Goal: Task Accomplishment & Management: Use online tool/utility

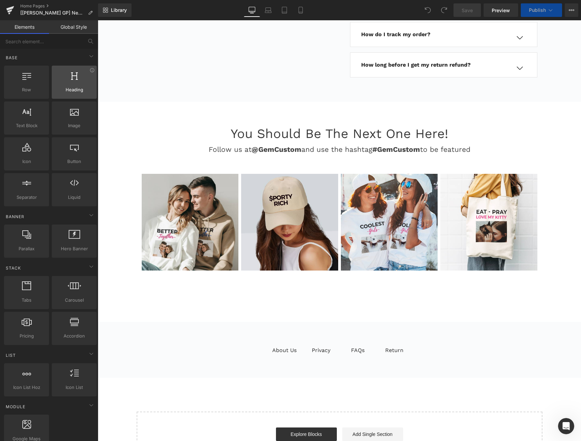
scroll to position [6596, 0]
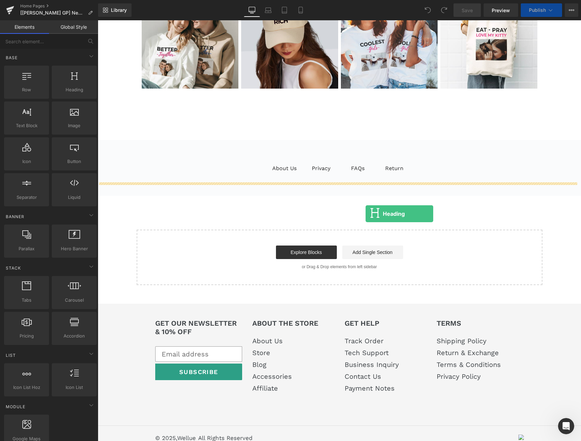
drag, startPoint x: 170, startPoint y: 106, endPoint x: 382, endPoint y: 232, distance: 247.5
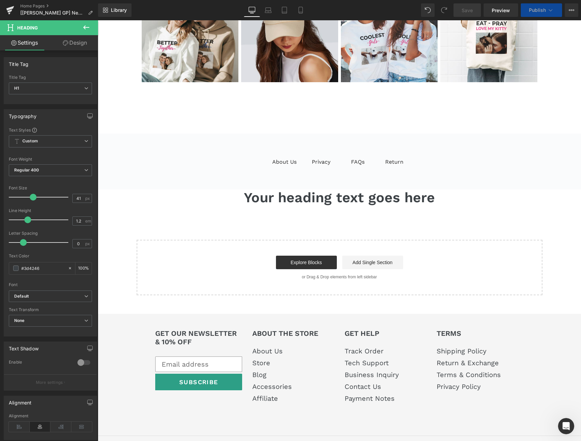
scroll to position [6639, 0]
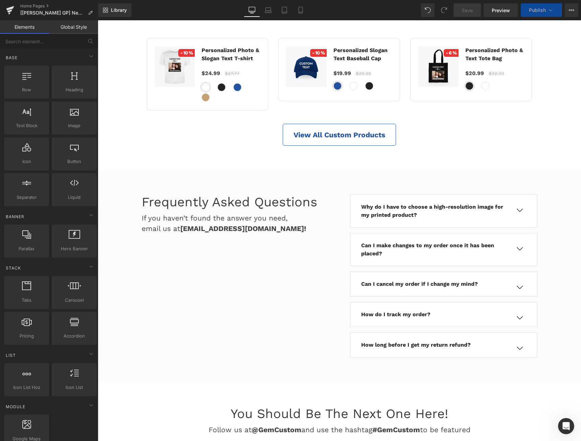
scroll to position [7120, 0]
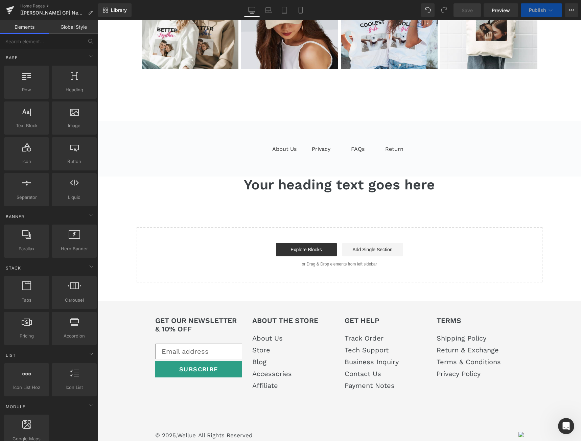
click at [454, 177] on h1 "Your heading text goes here" at bounding box center [340, 185] width 484 height 17
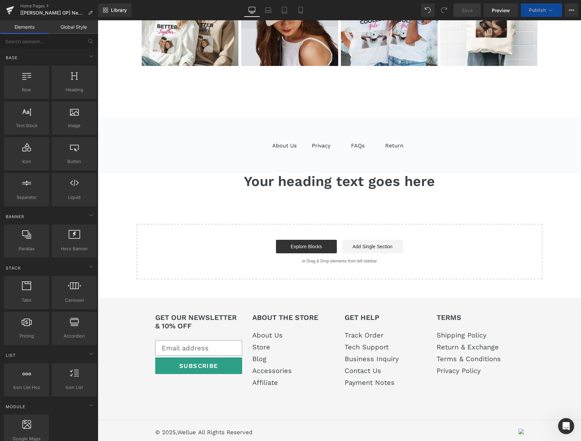
scroll to position [7078, 0]
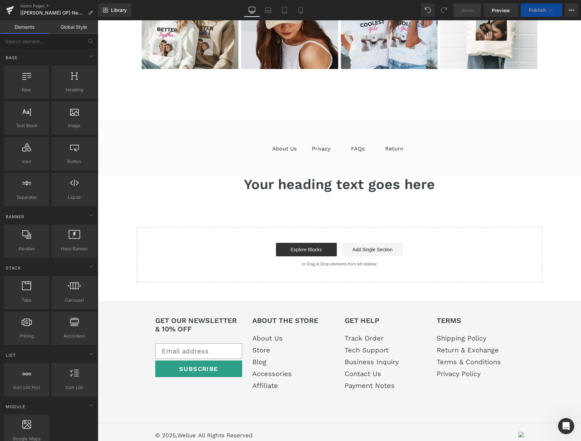
click at [300, 176] on h1 "Your heading text goes here" at bounding box center [340, 184] width 484 height 17
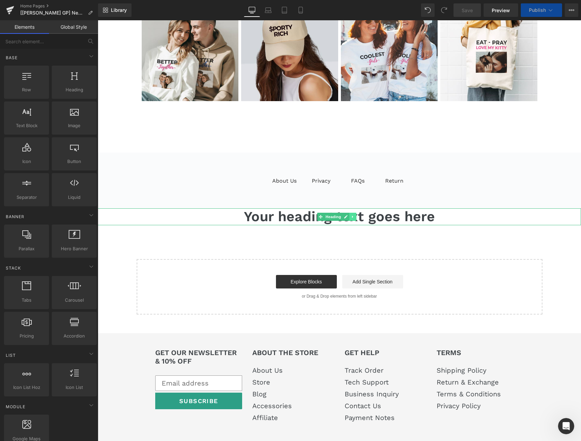
click at [353, 216] on icon at bounding box center [352, 217] width 1 height 2
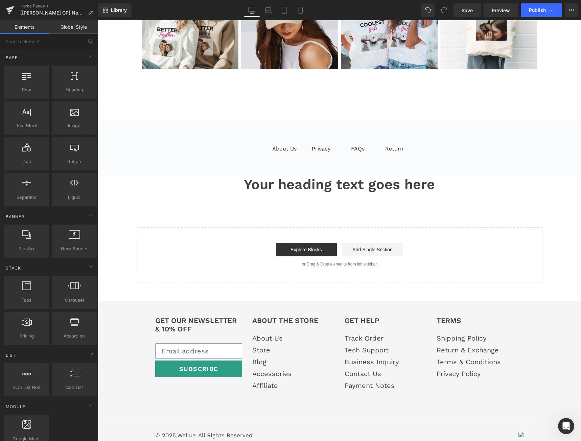
click at [472, 10] on span "Save" at bounding box center [467, 10] width 11 height 7
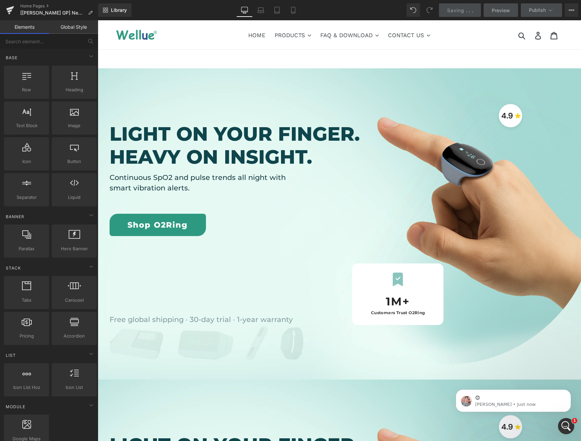
scroll to position [0, 0]
click at [191, 12] on div "Library Desktop Desktop Laptop Tablet Mobile Saving . . . Preview Publish Sched…" at bounding box center [339, 10] width 483 height 14
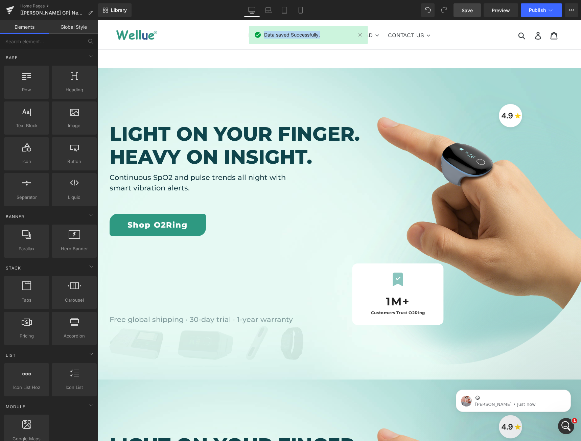
drag, startPoint x: 264, startPoint y: 35, endPoint x: 327, endPoint y: 38, distance: 63.0
click at [327, 38] on div "Data saved Successfully." at bounding box center [308, 35] width 119 height 18
click at [570, 393] on icon "Dismiss notification" at bounding box center [570, 392] width 4 height 4
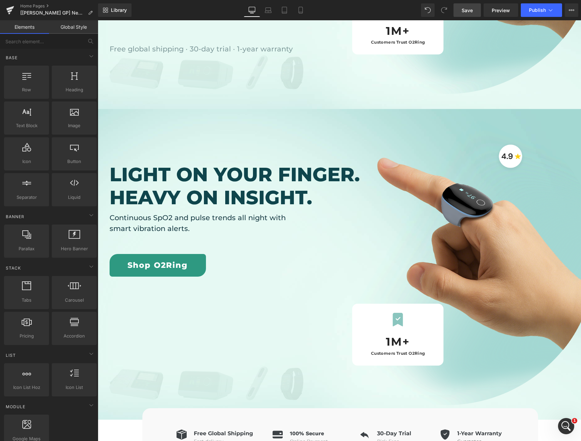
scroll to position [451, 0]
